Goal: Entertainment & Leisure: Consume media (video, audio)

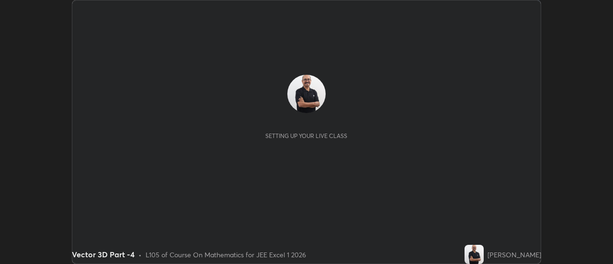
scroll to position [264, 613]
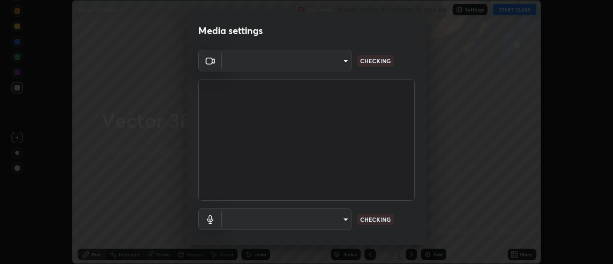
type input "0be616c92c2879d8fe19306c4b8383fc9b13f77197a30f876870ce6c7906effd"
type input "default"
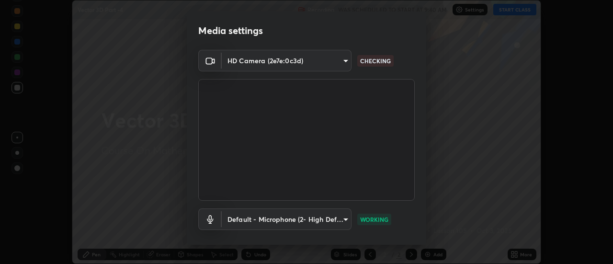
scroll to position [50, 0]
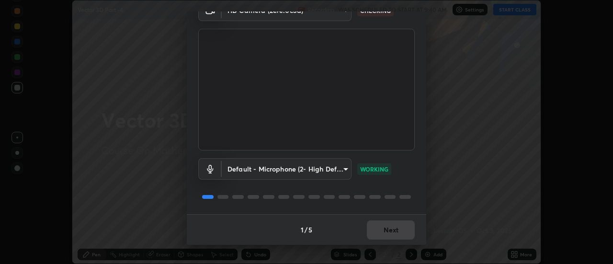
click at [396, 224] on div "1 / 5 Next" at bounding box center [307, 229] width 240 height 31
click at [392, 234] on button "Next" at bounding box center [391, 229] width 48 height 19
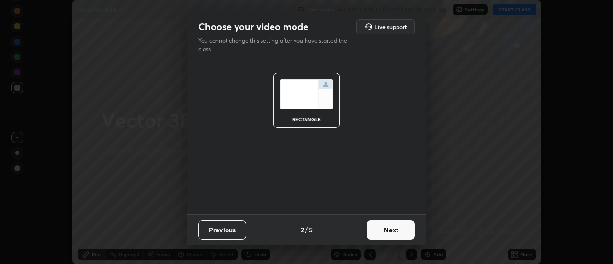
scroll to position [0, 0]
click at [392, 234] on button "Next" at bounding box center [391, 229] width 48 height 19
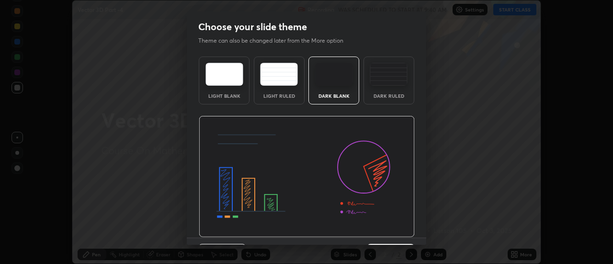
scroll to position [23, 0]
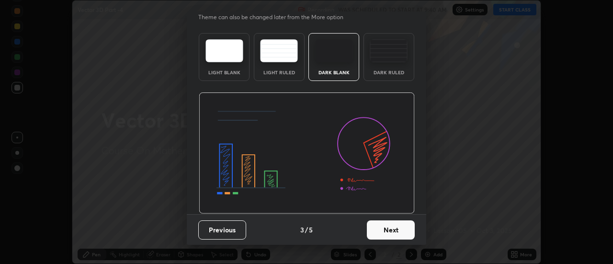
click at [393, 230] on button "Next" at bounding box center [391, 229] width 48 height 19
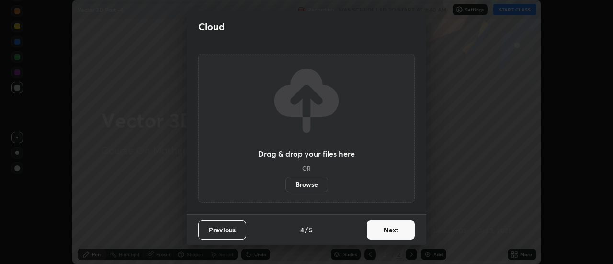
click at [393, 230] on button "Next" at bounding box center [391, 229] width 48 height 19
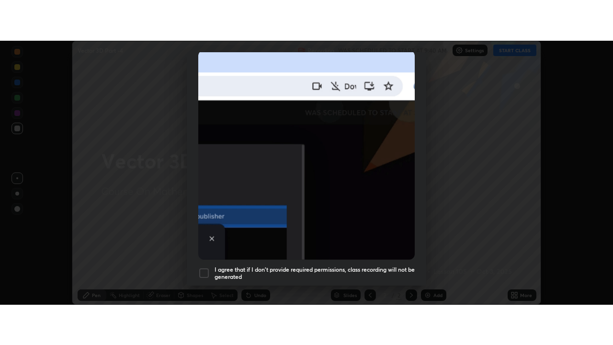
scroll to position [246, 0]
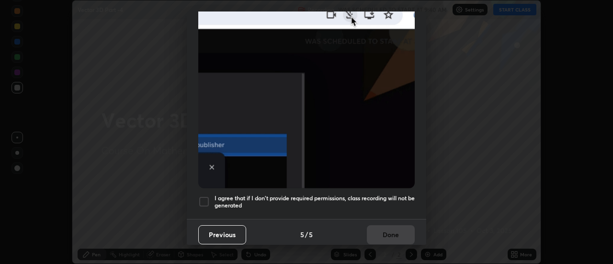
click at [204, 197] on div at bounding box center [204, 202] width 12 height 12
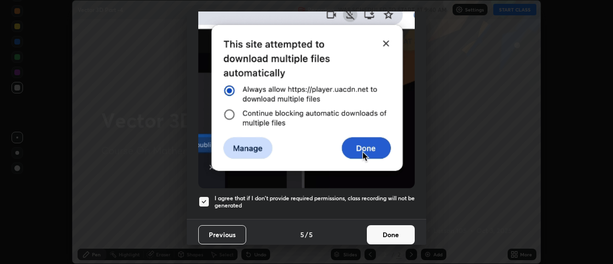
click at [395, 233] on button "Done" at bounding box center [391, 234] width 48 height 19
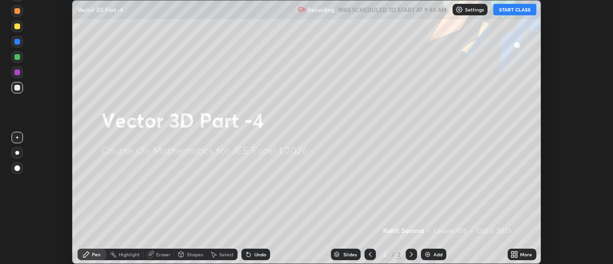
click at [515, 10] on button "START CLASS" at bounding box center [515, 10] width 43 height 12
click at [521, 251] on div "More" at bounding box center [522, 255] width 29 height 12
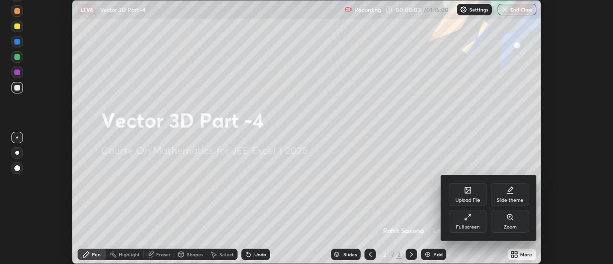
click at [469, 219] on icon at bounding box center [468, 217] width 8 height 8
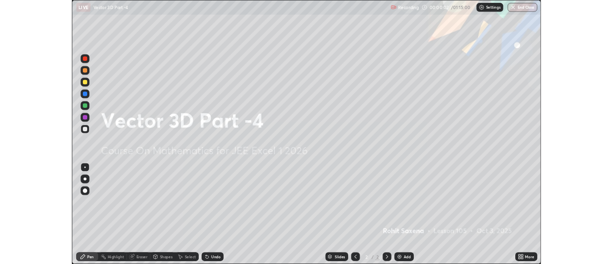
scroll to position [345, 613]
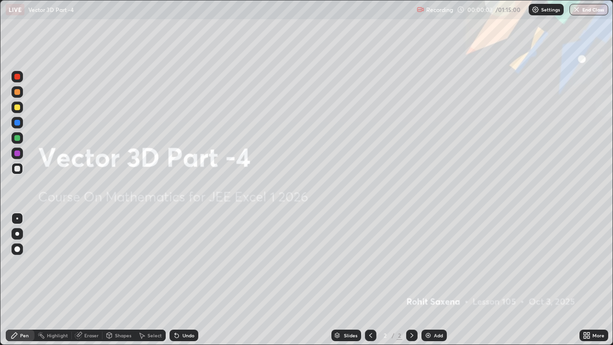
click at [430, 264] on img at bounding box center [429, 336] width 8 height 8
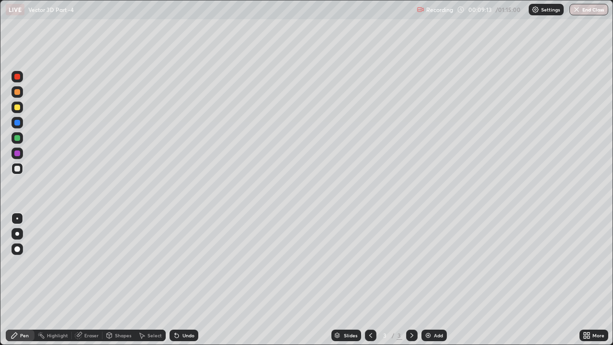
click at [192, 264] on div "Undo" at bounding box center [189, 335] width 12 height 5
click at [189, 264] on div "Undo" at bounding box center [189, 335] width 12 height 5
click at [438, 264] on div "Add" at bounding box center [438, 335] width 9 height 5
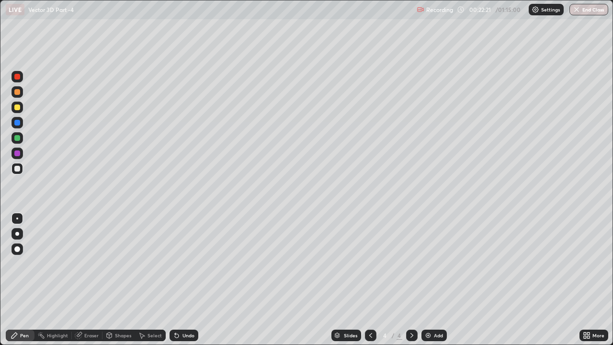
click at [22, 110] on div at bounding box center [18, 108] width 12 height 12
click at [186, 264] on div "Undo" at bounding box center [189, 335] width 12 height 5
click at [187, 264] on div "Undo" at bounding box center [189, 335] width 12 height 5
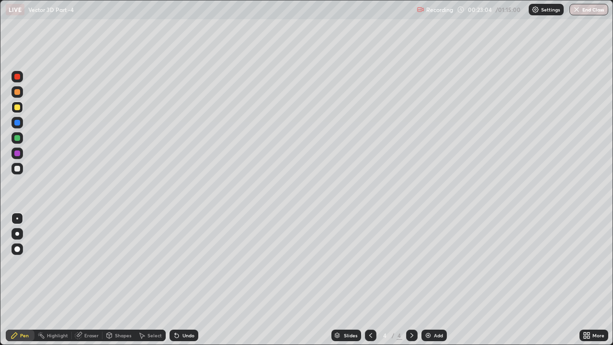
click at [188, 264] on div "Undo" at bounding box center [189, 335] width 12 height 5
click at [187, 264] on div "Undo" at bounding box center [189, 335] width 12 height 5
click at [186, 264] on div "Undo" at bounding box center [189, 335] width 12 height 5
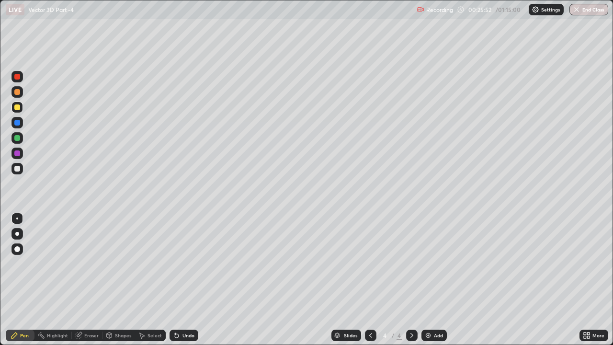
click at [21, 170] on div at bounding box center [18, 169] width 12 height 12
click at [436, 264] on div "Add" at bounding box center [438, 335] width 9 height 5
click at [18, 110] on div at bounding box center [17, 107] width 6 height 6
click at [184, 264] on div "Undo" at bounding box center [189, 335] width 12 height 5
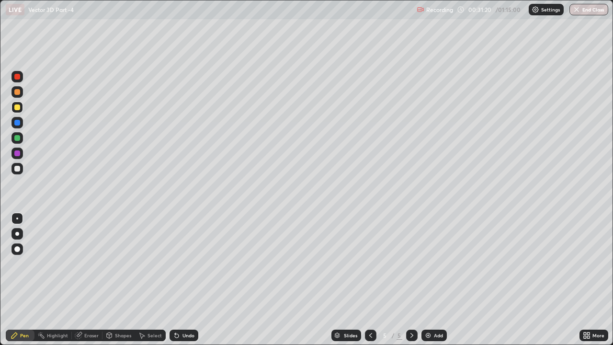
click at [185, 264] on div "Undo" at bounding box center [189, 335] width 12 height 5
click at [19, 92] on div at bounding box center [17, 92] width 6 height 6
click at [18, 169] on div at bounding box center [17, 169] width 6 height 6
click at [16, 92] on div at bounding box center [17, 92] width 6 height 6
click at [438, 264] on div "Add" at bounding box center [438, 335] width 9 height 5
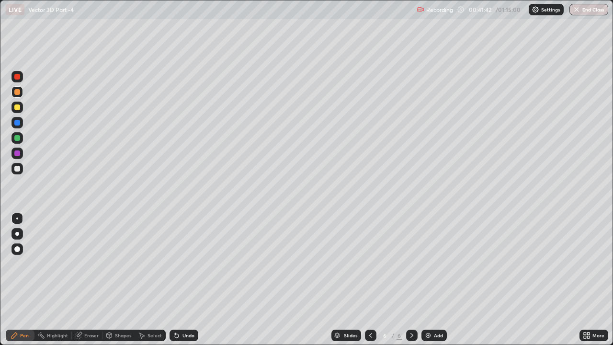
click at [95, 264] on div "Eraser" at bounding box center [91, 335] width 14 height 5
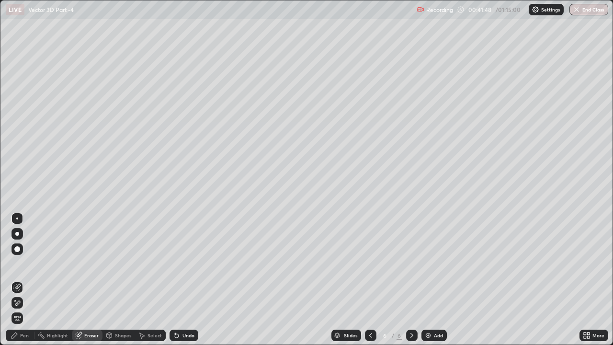
click at [24, 264] on div "Pen" at bounding box center [24, 335] width 9 height 5
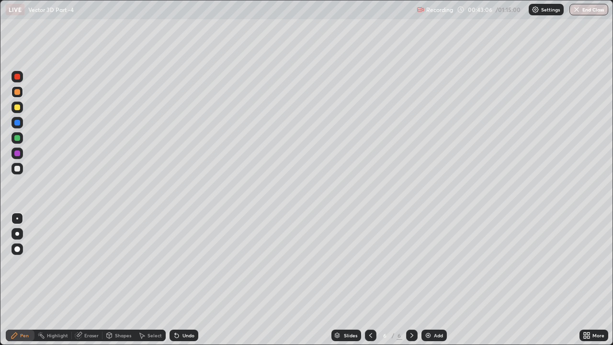
click at [17, 171] on div at bounding box center [17, 169] width 6 height 6
click at [20, 151] on div at bounding box center [17, 153] width 6 height 6
click at [189, 264] on div "Undo" at bounding box center [189, 335] width 12 height 5
click at [190, 264] on div "Undo" at bounding box center [189, 335] width 12 height 5
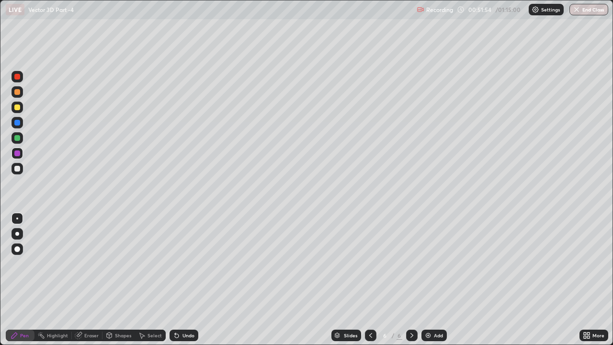
click at [21, 169] on div at bounding box center [18, 169] width 12 height 12
click at [184, 264] on div "Undo" at bounding box center [189, 335] width 12 height 5
click at [189, 264] on div "Undo" at bounding box center [189, 335] width 12 height 5
click at [187, 264] on div "Undo" at bounding box center [189, 335] width 12 height 5
click at [189, 264] on div "Undo" at bounding box center [184, 336] width 29 height 12
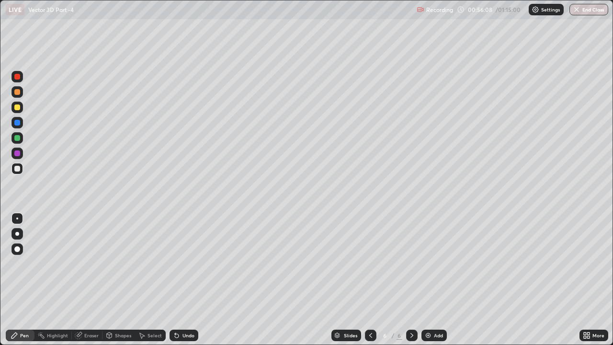
click at [89, 264] on div "Eraser" at bounding box center [91, 335] width 14 height 5
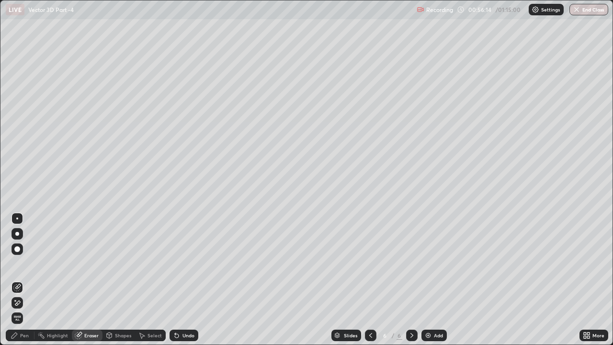
click at [28, 264] on div "Pen" at bounding box center [24, 335] width 9 height 5
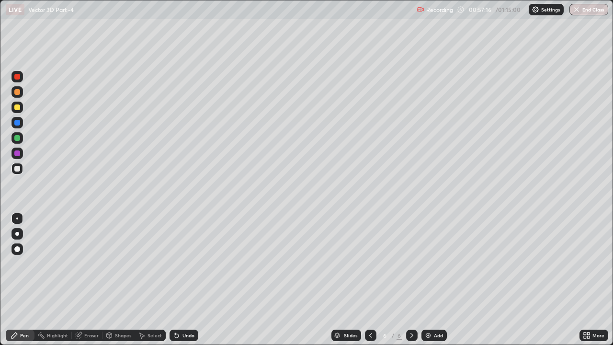
click at [427, 264] on img at bounding box center [429, 336] width 8 height 8
click at [183, 264] on div "Undo" at bounding box center [184, 336] width 29 height 12
click at [184, 264] on div "Undo" at bounding box center [189, 335] width 12 height 5
click at [19, 107] on div at bounding box center [17, 107] width 6 height 6
click at [17, 92] on div at bounding box center [17, 92] width 6 height 6
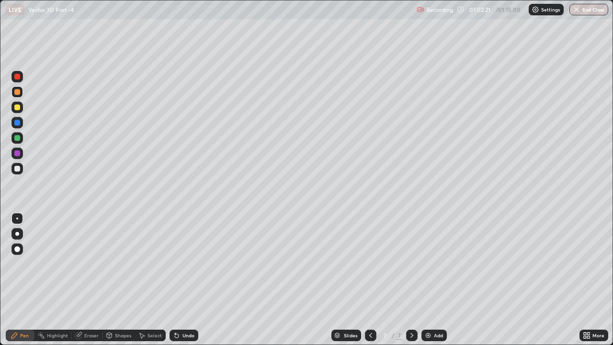
click at [17, 152] on div at bounding box center [17, 153] width 6 height 6
click at [186, 264] on div "Undo" at bounding box center [189, 335] width 12 height 5
click at [185, 264] on div "Undo" at bounding box center [184, 336] width 29 height 12
click at [183, 264] on div "Undo" at bounding box center [184, 336] width 29 height 12
click at [181, 264] on div "Undo" at bounding box center [184, 336] width 29 height 12
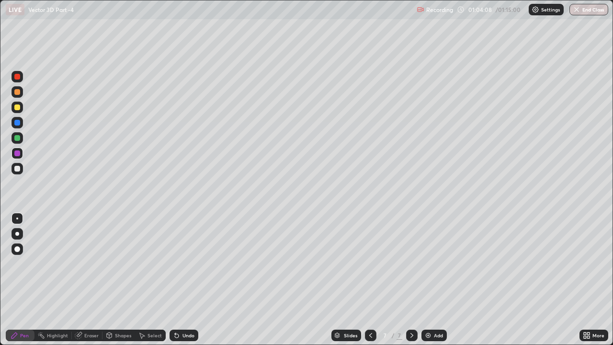
click at [181, 264] on div "Undo" at bounding box center [184, 336] width 29 height 12
click at [179, 264] on div "Undo" at bounding box center [184, 336] width 29 height 12
click at [179, 264] on icon at bounding box center [177, 336] width 8 height 8
click at [175, 264] on icon at bounding box center [177, 336] width 4 height 4
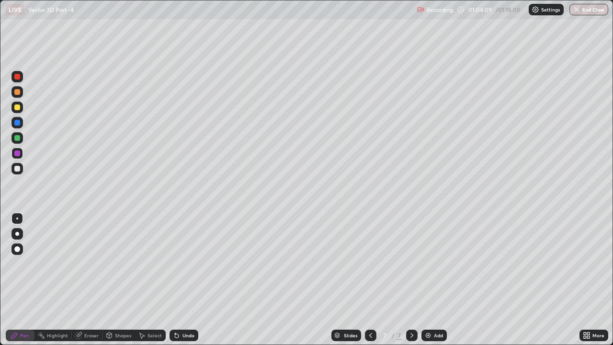
click at [179, 264] on icon at bounding box center [177, 336] width 8 height 8
click at [181, 264] on div "Undo" at bounding box center [184, 336] width 29 height 12
click at [179, 264] on div "Undo" at bounding box center [184, 336] width 29 height 12
click at [178, 264] on icon at bounding box center [177, 336] width 8 height 8
click at [183, 264] on div "Undo" at bounding box center [189, 335] width 12 height 5
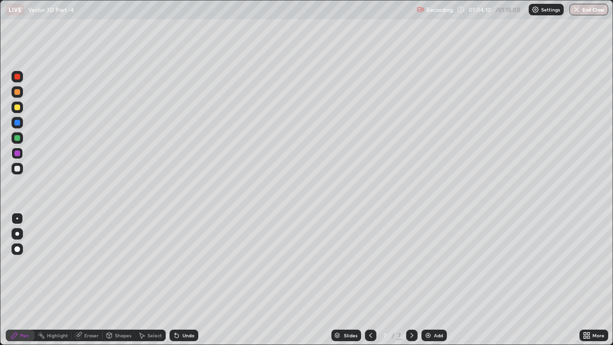
click at [183, 264] on div "Undo" at bounding box center [189, 335] width 12 height 5
click at [184, 264] on div "Undo" at bounding box center [189, 335] width 12 height 5
click at [185, 264] on div "Undo" at bounding box center [189, 335] width 12 height 5
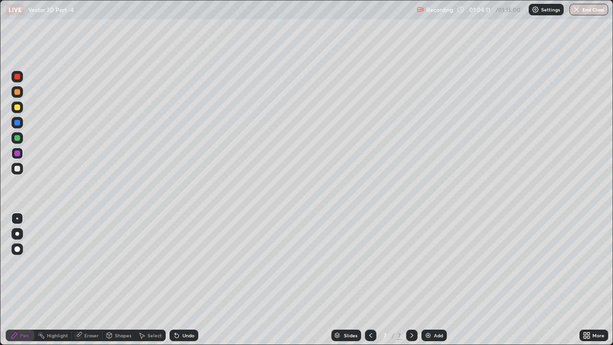
click at [186, 264] on div "Undo" at bounding box center [189, 335] width 12 height 5
click at [15, 92] on div at bounding box center [17, 92] width 6 height 6
click at [12, 170] on div at bounding box center [18, 169] width 12 height 12
click at [435, 264] on div "Add" at bounding box center [438, 335] width 9 height 5
click at [24, 264] on div "Pen" at bounding box center [20, 336] width 29 height 12
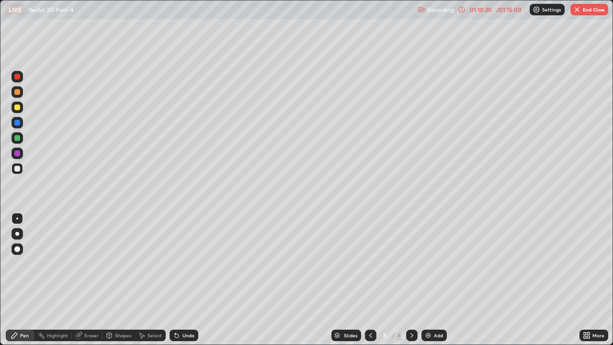
click at [18, 107] on div at bounding box center [17, 107] width 6 height 6
click at [186, 264] on div "Undo" at bounding box center [189, 335] width 12 height 5
click at [184, 264] on div "Undo" at bounding box center [189, 335] width 12 height 5
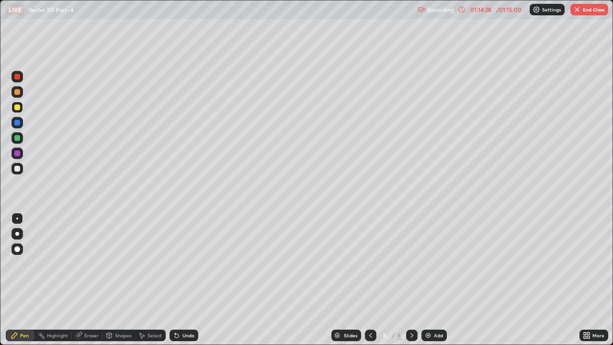
click at [193, 264] on div "Undo" at bounding box center [184, 336] width 29 height 12
click at [183, 264] on div "Undo" at bounding box center [189, 335] width 12 height 5
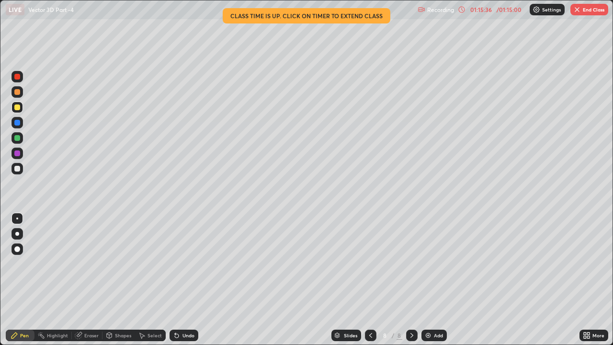
click at [18, 90] on div at bounding box center [17, 92] width 6 height 6
click at [596, 13] on button "End Class" at bounding box center [590, 10] width 38 height 12
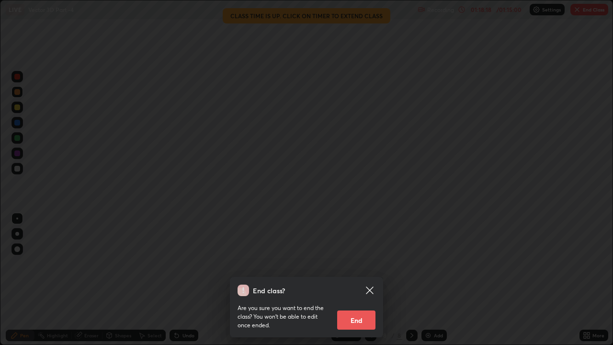
click at [373, 264] on button "End" at bounding box center [356, 320] width 38 height 19
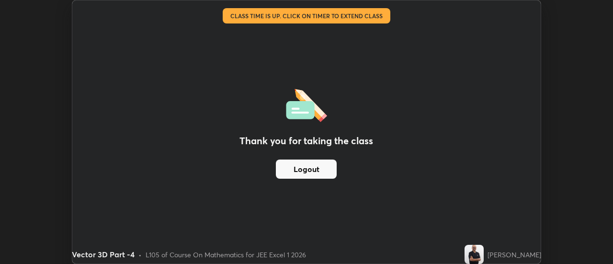
scroll to position [47657, 47308]
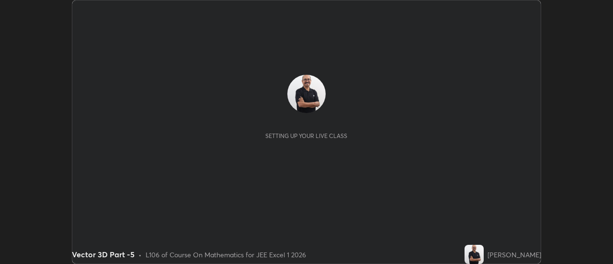
scroll to position [264, 613]
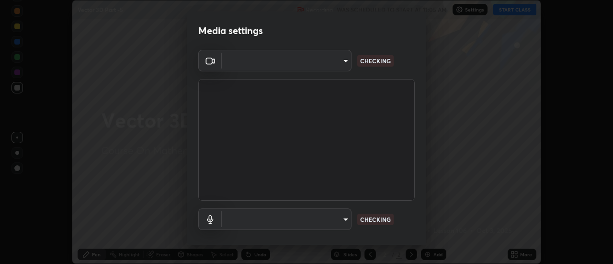
type input "0be616c92c2879d8fe19306c4b8383fc9b13f77197a30f876870ce6c7906effd"
type input "default"
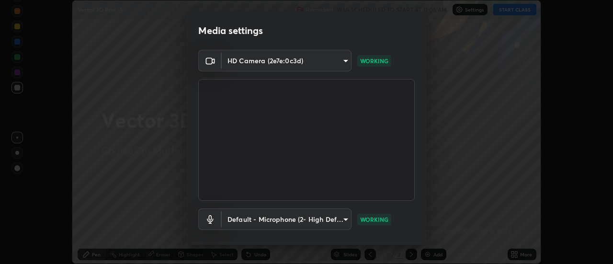
scroll to position [50, 0]
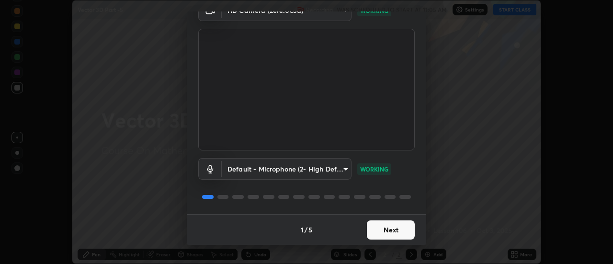
click at [387, 228] on button "Next" at bounding box center [391, 229] width 48 height 19
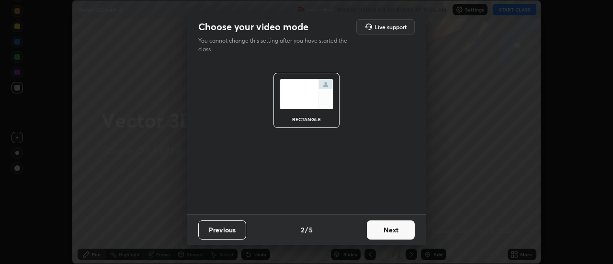
click at [401, 234] on button "Next" at bounding box center [391, 229] width 48 height 19
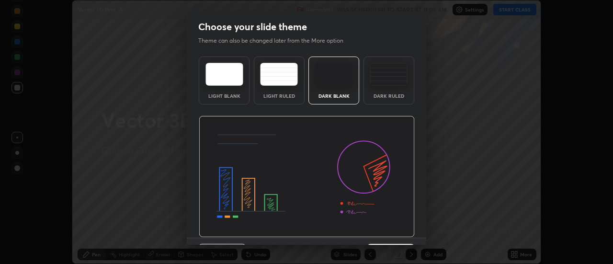
click at [403, 233] on img at bounding box center [307, 177] width 216 height 122
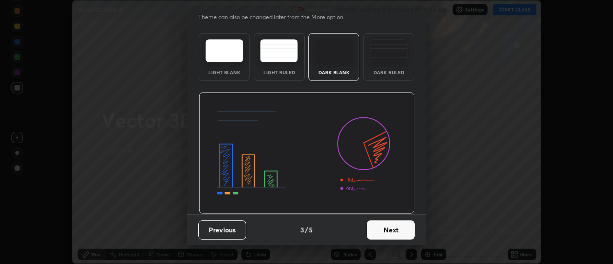
click at [392, 231] on button "Next" at bounding box center [391, 229] width 48 height 19
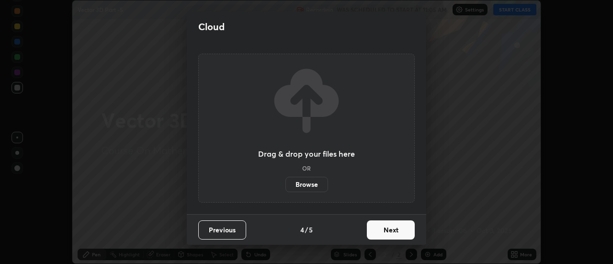
click at [392, 231] on button "Next" at bounding box center [391, 229] width 48 height 19
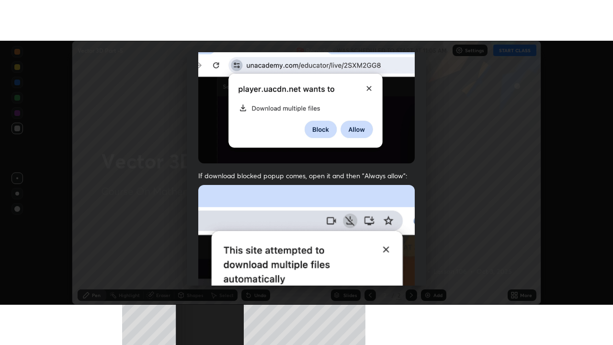
scroll to position [246, 0]
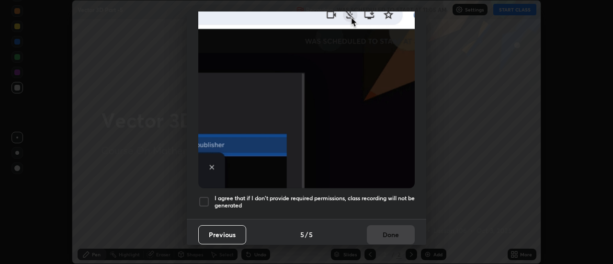
click at [203, 200] on div at bounding box center [204, 202] width 12 height 12
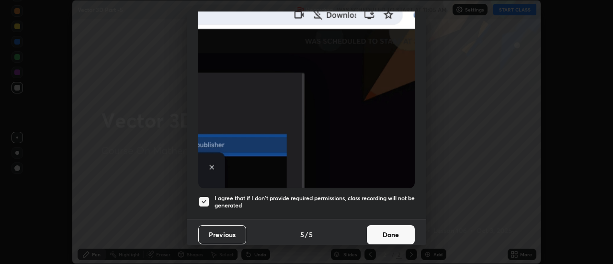
click at [390, 230] on button "Done" at bounding box center [391, 234] width 48 height 19
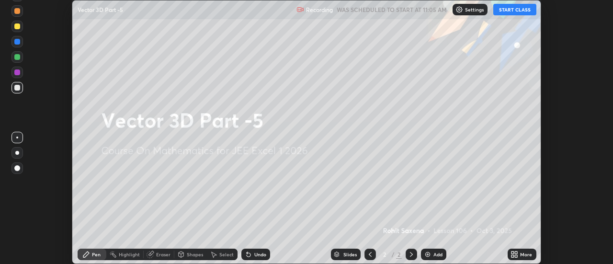
click at [525, 10] on button "START CLASS" at bounding box center [515, 10] width 43 height 12
click at [436, 254] on div "Add" at bounding box center [438, 254] width 9 height 5
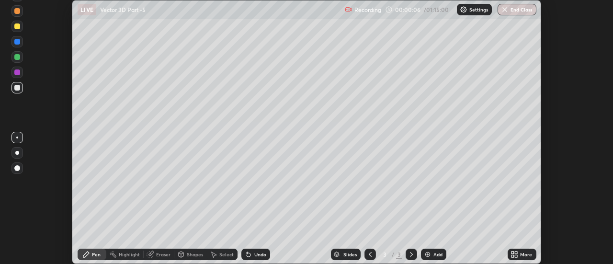
click at [518, 254] on icon at bounding box center [517, 253] width 2 height 2
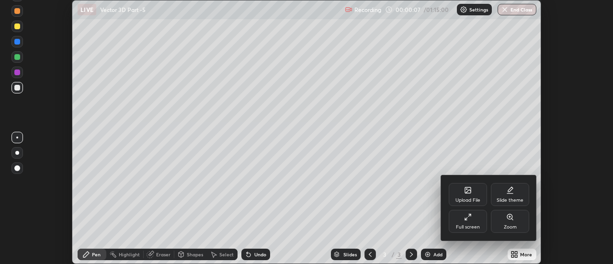
click at [465, 222] on div "Full screen" at bounding box center [468, 221] width 38 height 23
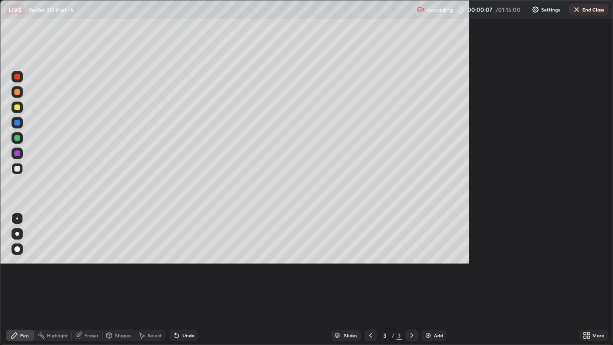
scroll to position [345, 613]
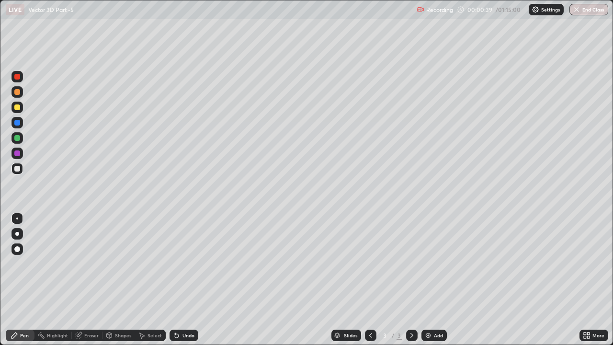
click at [184, 264] on div "Undo" at bounding box center [189, 335] width 12 height 5
click at [185, 264] on div "Undo" at bounding box center [189, 335] width 12 height 5
click at [187, 264] on div "Undo" at bounding box center [184, 336] width 29 height 12
click at [189, 264] on div "Undo" at bounding box center [184, 336] width 29 height 12
click at [188, 264] on div "Undo" at bounding box center [184, 336] width 29 height 12
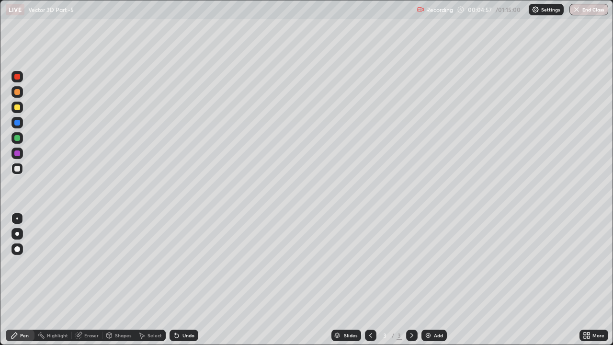
click at [190, 264] on div "Undo" at bounding box center [189, 335] width 12 height 5
click at [18, 92] on div at bounding box center [17, 92] width 6 height 6
click at [18, 108] on div at bounding box center [17, 107] width 6 height 6
click at [19, 123] on div at bounding box center [17, 123] width 6 height 6
click at [431, 264] on div "Add" at bounding box center [434, 336] width 25 height 12
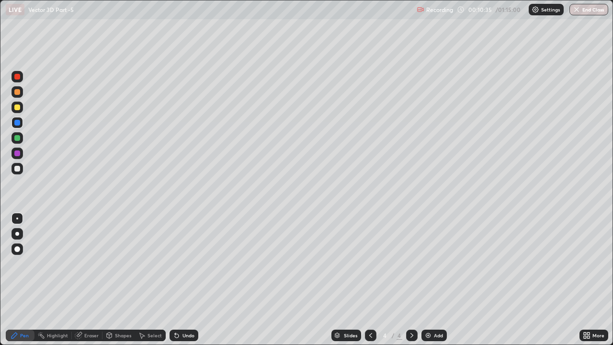
click at [185, 264] on div "Undo" at bounding box center [189, 335] width 12 height 5
click at [190, 264] on div "Undo" at bounding box center [189, 335] width 12 height 5
click at [18, 169] on div at bounding box center [17, 169] width 6 height 6
click at [184, 264] on div "Undo" at bounding box center [189, 335] width 12 height 5
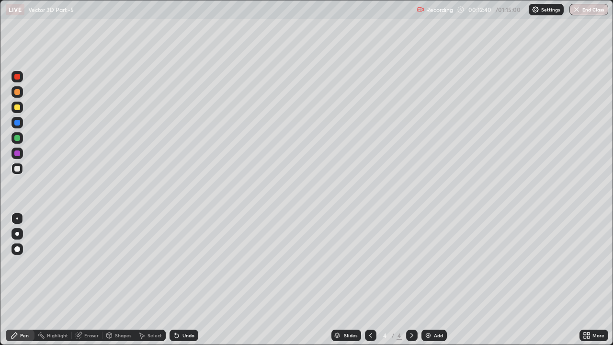
click at [17, 94] on div at bounding box center [17, 92] width 6 height 6
click at [190, 264] on div "Undo" at bounding box center [189, 335] width 12 height 5
click at [184, 264] on div "Undo" at bounding box center [189, 335] width 12 height 5
click at [187, 264] on div "Undo" at bounding box center [189, 335] width 12 height 5
click at [16, 170] on div at bounding box center [17, 169] width 6 height 6
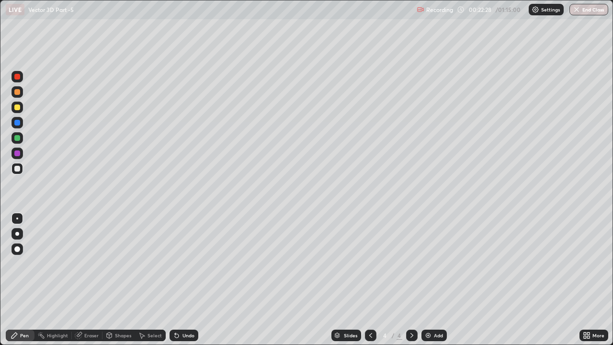
click at [438, 264] on div "Add" at bounding box center [438, 335] width 9 height 5
click at [188, 264] on div "Undo" at bounding box center [189, 335] width 12 height 5
click at [187, 264] on div "Undo" at bounding box center [189, 335] width 12 height 5
click at [17, 151] on div at bounding box center [17, 153] width 6 height 6
click at [435, 264] on div "Add" at bounding box center [438, 335] width 9 height 5
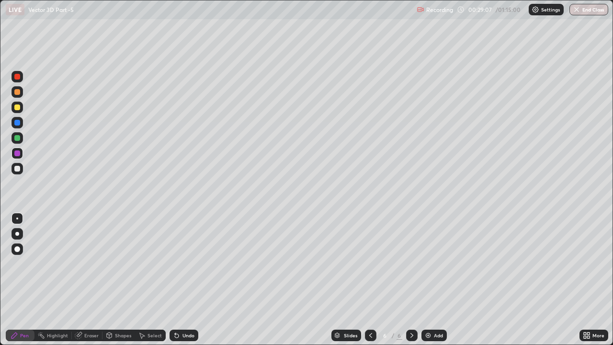
click at [23, 171] on div at bounding box center [18, 169] width 12 height 12
click at [189, 264] on div "Undo" at bounding box center [189, 335] width 12 height 5
click at [186, 264] on div "Undo" at bounding box center [189, 335] width 12 height 5
click at [185, 264] on div "Undo" at bounding box center [189, 335] width 12 height 5
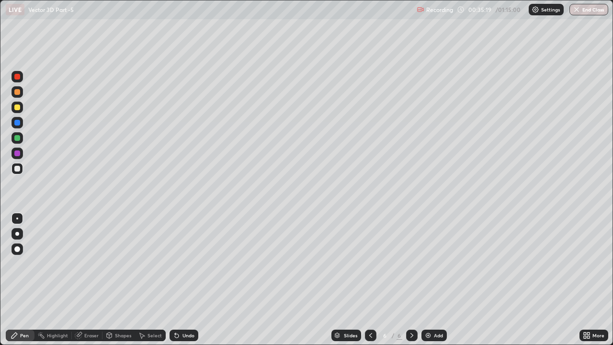
click at [191, 264] on div "Undo" at bounding box center [189, 335] width 12 height 5
click at [434, 264] on div "Add" at bounding box center [438, 335] width 9 height 5
click at [177, 264] on icon at bounding box center [177, 336] width 4 height 4
click at [175, 264] on icon at bounding box center [177, 336] width 4 height 4
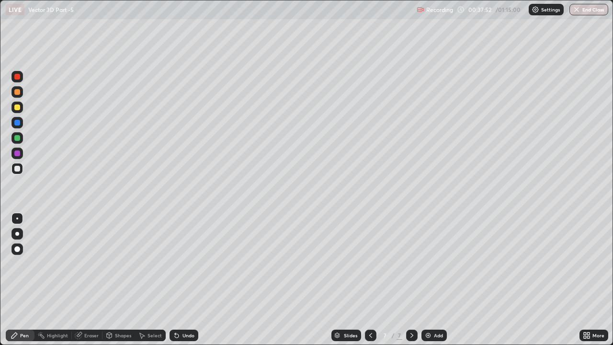
click at [178, 264] on icon at bounding box center [177, 336] width 8 height 8
click at [180, 264] on div "Undo" at bounding box center [184, 336] width 29 height 12
click at [183, 264] on div "Undo" at bounding box center [189, 335] width 12 height 5
click at [178, 264] on icon at bounding box center [177, 336] width 8 height 8
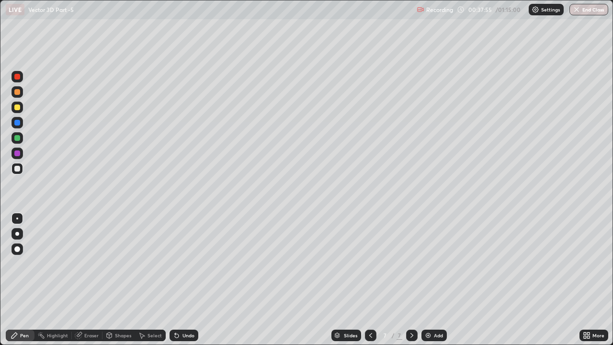
click at [175, 264] on icon at bounding box center [175, 333] width 1 height 1
click at [179, 264] on div "Undo" at bounding box center [184, 336] width 29 height 12
click at [91, 264] on div "Eraser" at bounding box center [91, 335] width 14 height 5
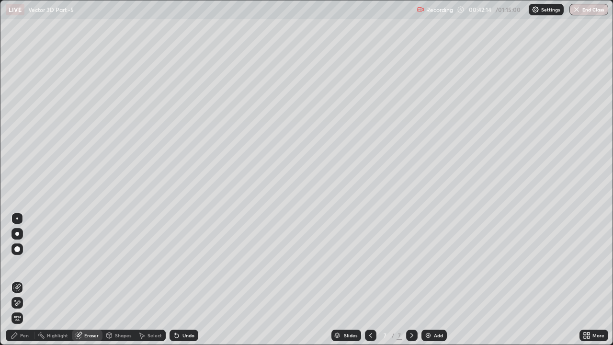
click at [23, 264] on div "Pen" at bounding box center [24, 335] width 9 height 5
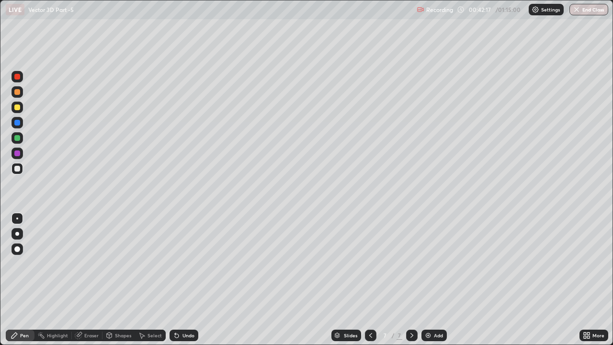
click at [19, 154] on div at bounding box center [17, 153] width 6 height 6
click at [186, 264] on div "Undo" at bounding box center [189, 335] width 12 height 5
click at [188, 264] on div "Undo" at bounding box center [189, 335] width 12 height 5
click at [186, 264] on div "Undo" at bounding box center [189, 335] width 12 height 5
click at [190, 264] on div "Undo" at bounding box center [189, 335] width 12 height 5
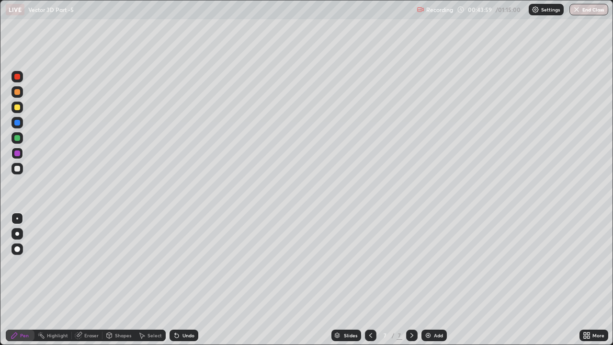
click at [19, 169] on div at bounding box center [17, 169] width 6 height 6
click at [437, 264] on div "Add" at bounding box center [438, 335] width 9 height 5
click at [182, 264] on div "Undo" at bounding box center [184, 336] width 29 height 12
click at [191, 264] on div "Undo" at bounding box center [189, 335] width 12 height 5
click at [192, 264] on div "Undo" at bounding box center [189, 335] width 12 height 5
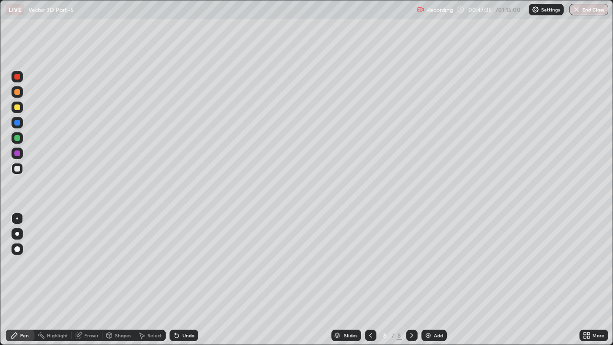
click at [92, 264] on div "Eraser" at bounding box center [91, 335] width 14 height 5
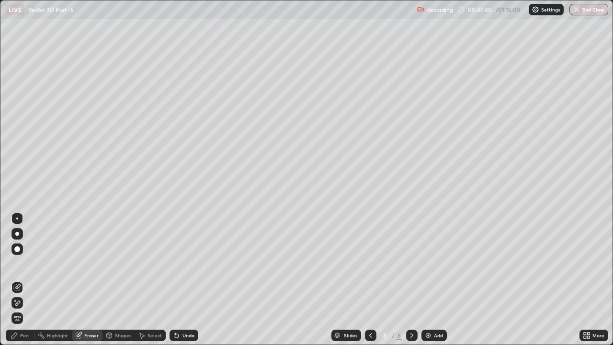
click at [29, 264] on div "Pen" at bounding box center [20, 336] width 29 height 12
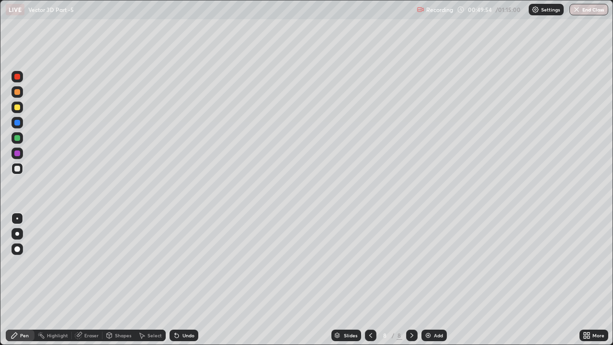
click at [433, 264] on div "Add" at bounding box center [434, 336] width 25 height 12
click at [185, 264] on div "Undo" at bounding box center [189, 335] width 12 height 5
click at [184, 264] on div "Undo" at bounding box center [184, 336] width 29 height 12
click at [182, 264] on div "Undo" at bounding box center [184, 336] width 29 height 12
click at [186, 264] on div "Undo" at bounding box center [189, 335] width 12 height 5
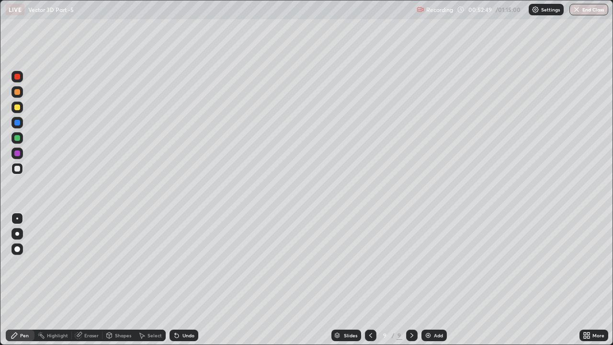
click at [185, 264] on div "Undo" at bounding box center [189, 335] width 12 height 5
click at [436, 264] on div "Add" at bounding box center [438, 335] width 9 height 5
click at [18, 153] on div at bounding box center [17, 153] width 6 height 6
click at [439, 264] on div "Add" at bounding box center [434, 336] width 25 height 12
click at [23, 170] on div at bounding box center [18, 169] width 12 height 12
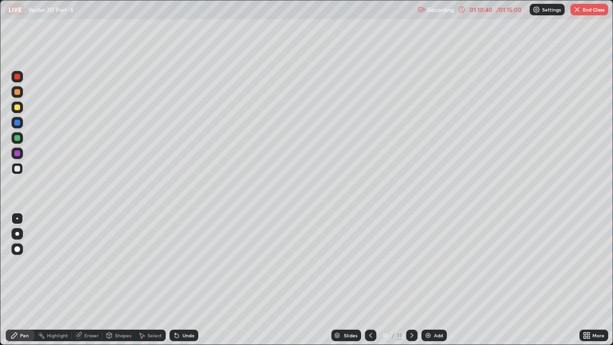
click at [593, 11] on button "End Class" at bounding box center [590, 10] width 38 height 12
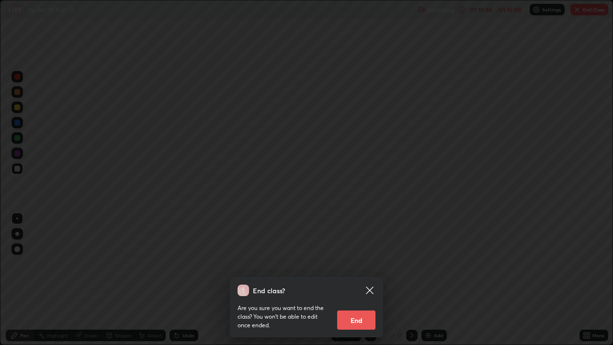
click at [369, 264] on button "End" at bounding box center [356, 320] width 38 height 19
